Goal: Go to known website

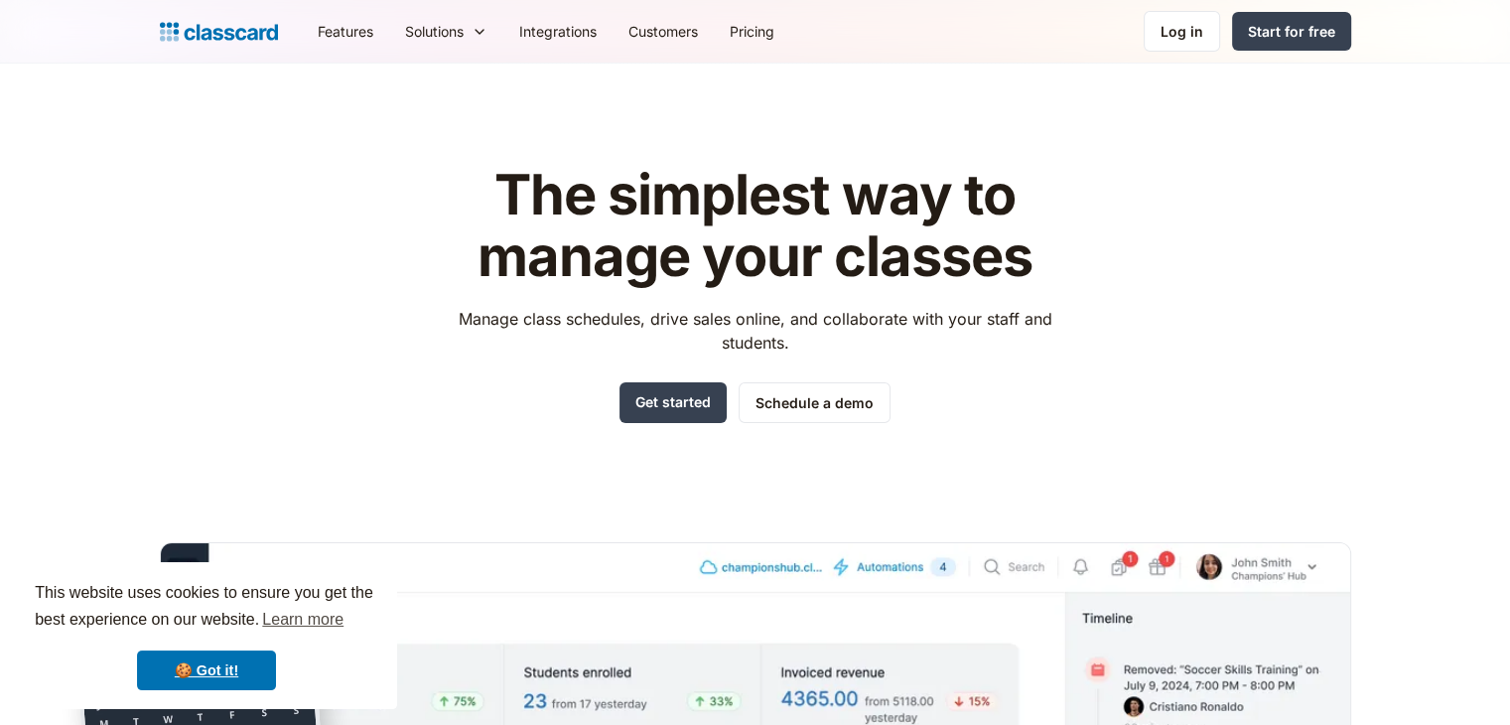
click at [1163, 25] on div "Log in" at bounding box center [1182, 31] width 43 height 21
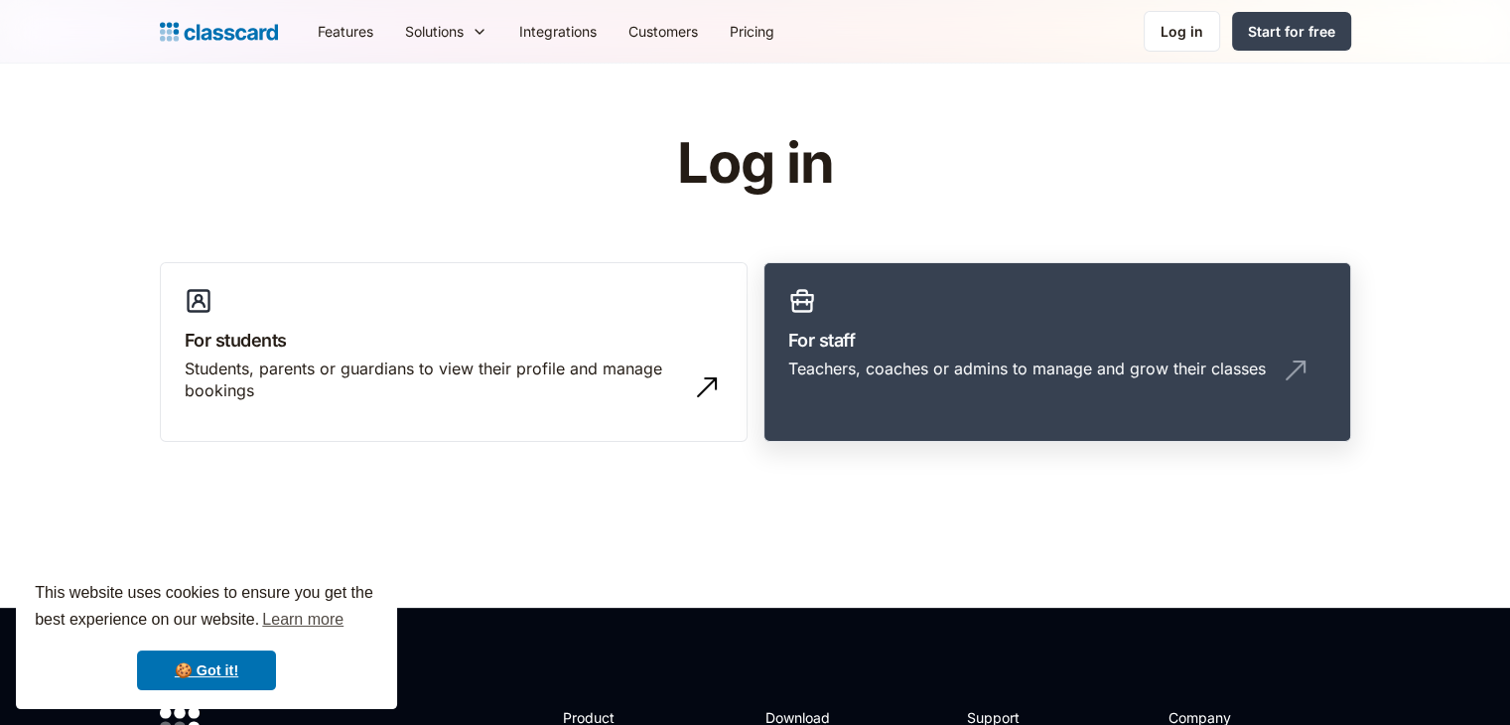
click at [906, 344] on h3 "For staff" at bounding box center [1057, 340] width 538 height 27
